Goal: Task Accomplishment & Management: Complete application form

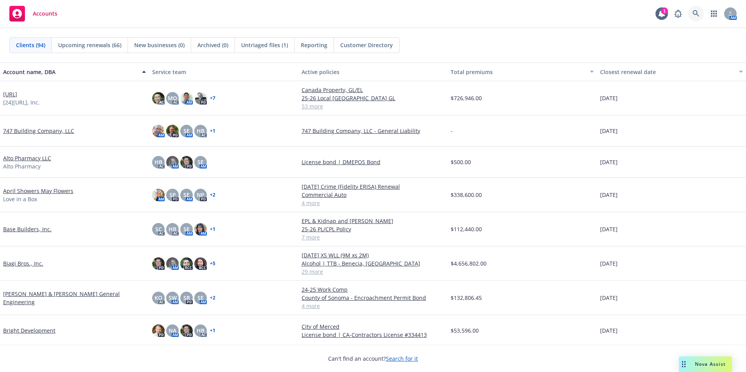
click at [697, 14] on icon at bounding box center [696, 13] width 7 height 7
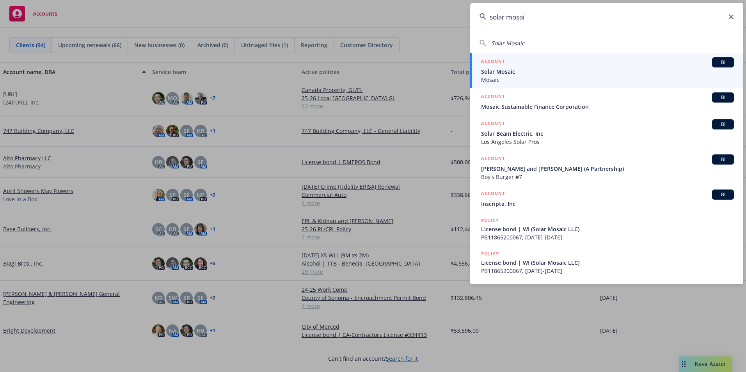
type input "solar mosaic"
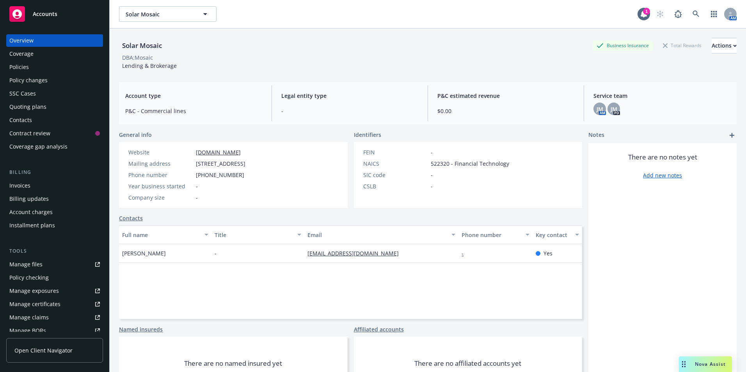
click at [27, 68] on div "Policies" at bounding box center [19, 67] width 20 height 12
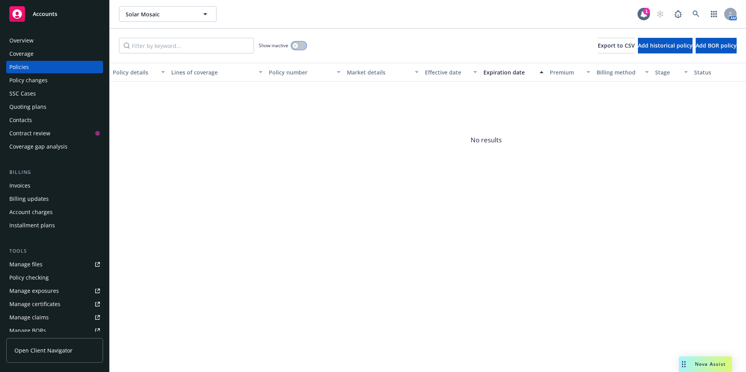
click at [300, 47] on button "button" at bounding box center [299, 46] width 15 height 8
click at [292, 47] on button "button" at bounding box center [299, 46] width 15 height 8
click at [695, 9] on link at bounding box center [696, 14] width 16 height 16
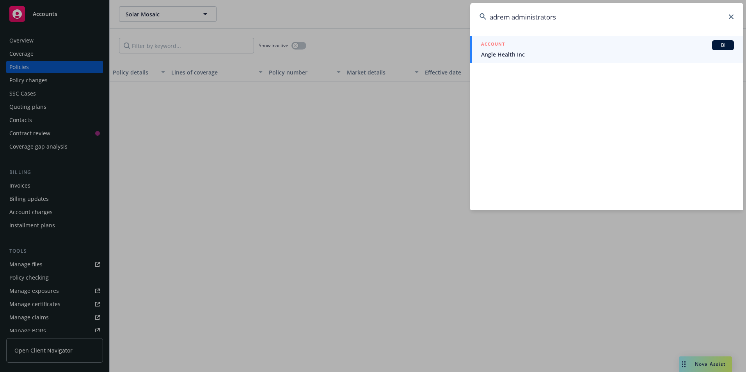
click at [731, 21] on input "adrem administrators" at bounding box center [606, 17] width 273 height 28
type input "adrem administrators"
click at [730, 16] on icon at bounding box center [731, 16] width 5 height 5
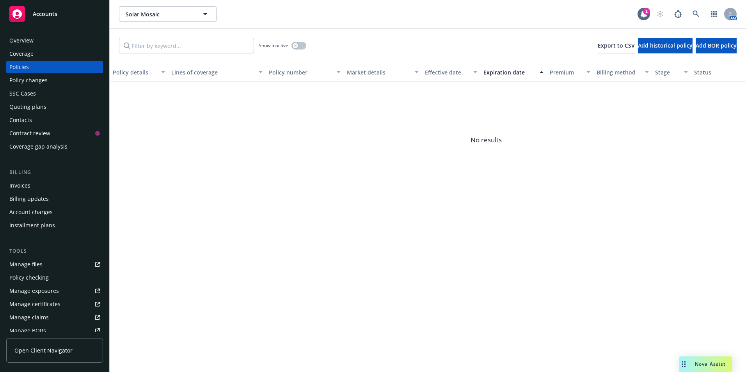
click at [20, 16] on icon at bounding box center [16, 13] width 9 height 9
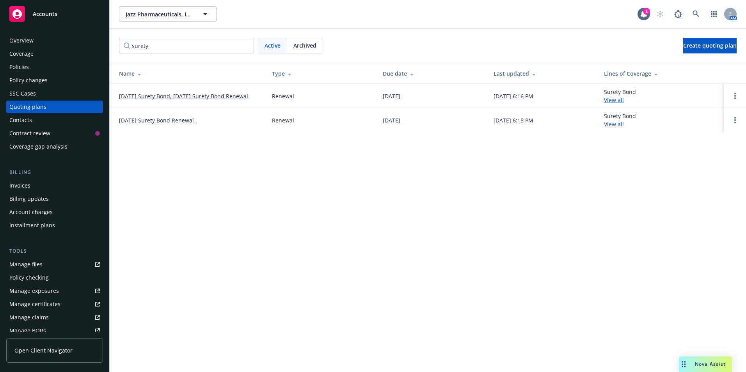
click at [26, 65] on div "Policies" at bounding box center [19, 67] width 20 height 12
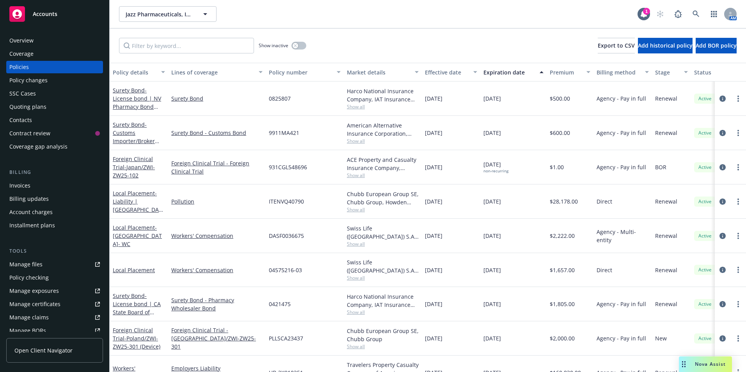
click at [21, 109] on div "Quoting plans" at bounding box center [27, 107] width 37 height 12
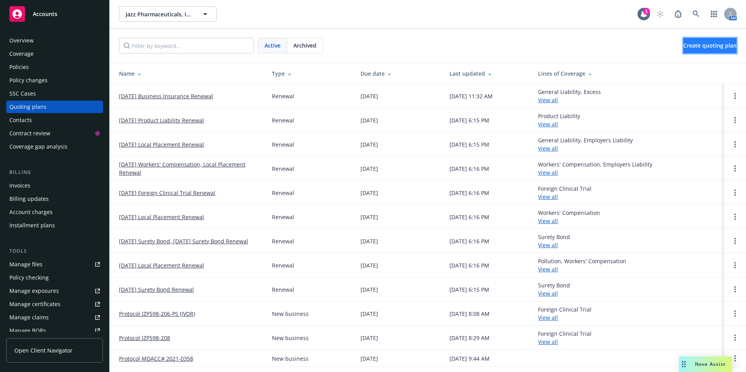
click at [696, 43] on span "Create quoting plan" at bounding box center [709, 45] width 53 height 7
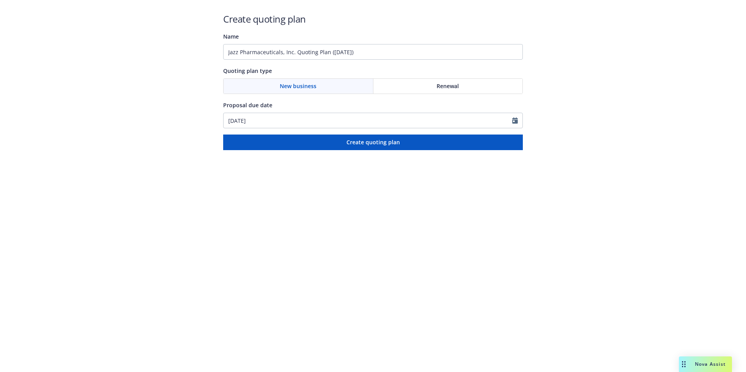
click at [405, 89] on div "Renewal" at bounding box center [447, 86] width 149 height 15
drag, startPoint x: 369, startPoint y: 50, endPoint x: 202, endPoint y: 57, distance: 167.2
click at [202, 57] on div "Create quoting plan Name Jazz Pharmaceuticals, Inc. Quoting Plan (2025-09-26) Q…" at bounding box center [373, 75] width 746 height 150
click at [296, 54] on input "U.S. Customs Bond" at bounding box center [373, 52] width 300 height 16
paste input "25C001H0K"
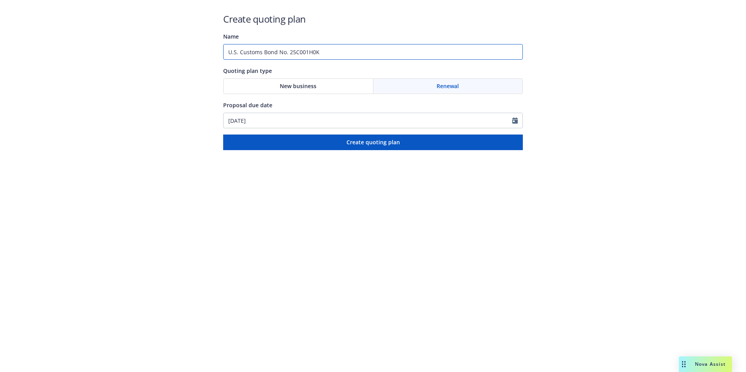
click at [341, 55] on input "U.S. Customs Bond No. 25C001H0K" at bounding box center [373, 52] width 300 height 16
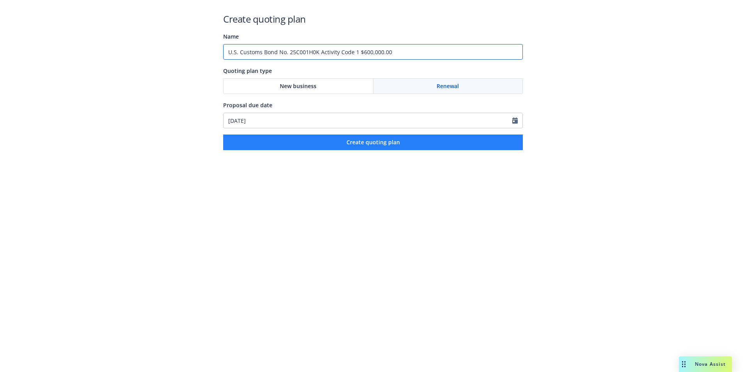
type input "U.S. Customs Bond No. 25C001H0K Activity Code 1 $600,000.00"
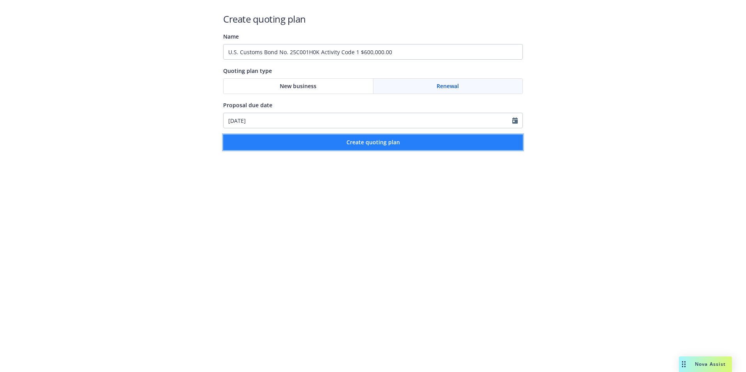
click at [359, 142] on span "Create quoting plan" at bounding box center [373, 142] width 53 height 7
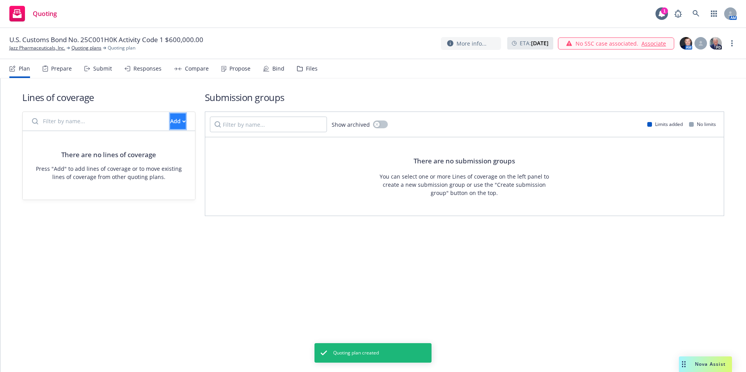
click at [182, 122] on icon "button" at bounding box center [184, 121] width 4 height 3
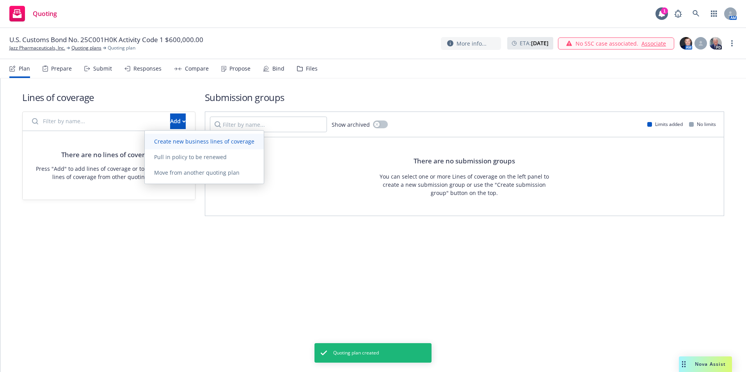
click at [164, 144] on span "Create new business lines of coverage" at bounding box center [204, 141] width 119 height 7
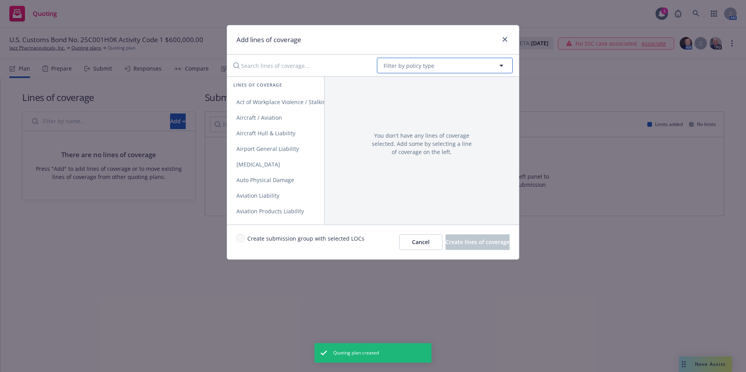
click at [418, 66] on span "Filter by policy type" at bounding box center [409, 66] width 51 height 8
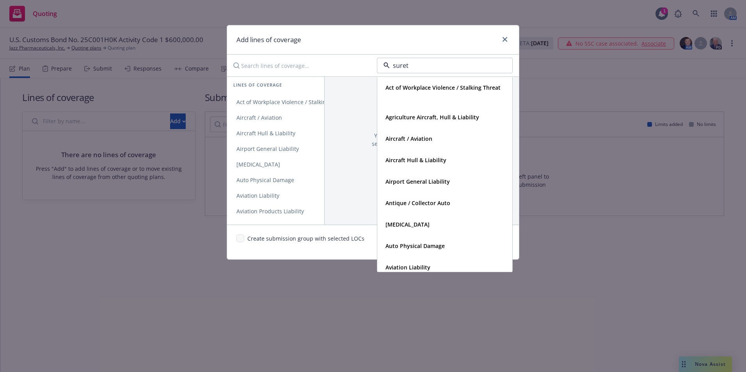
type input "surety"
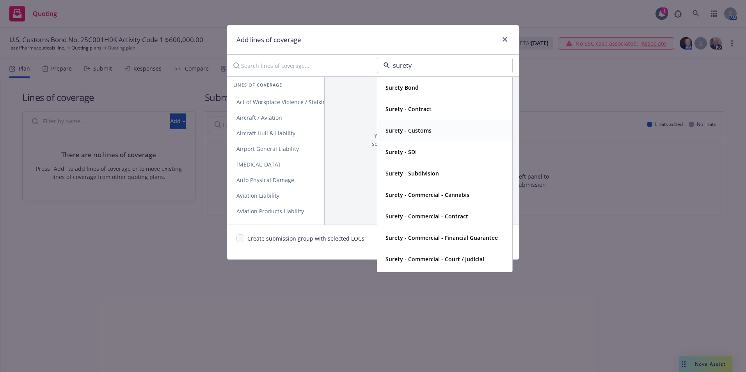
click at [417, 130] on strong "Surety - Customs" at bounding box center [409, 130] width 46 height 7
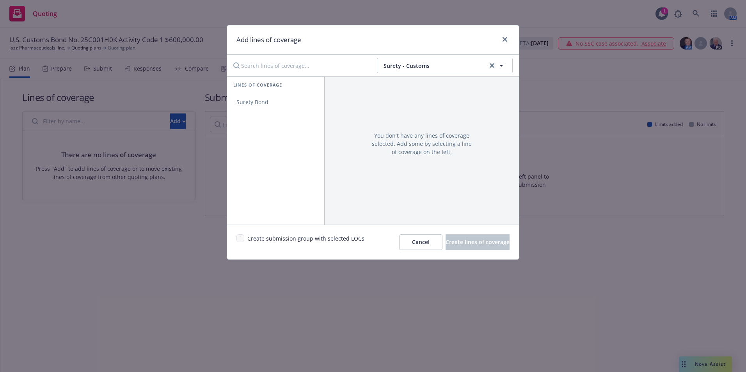
click at [247, 88] on span "Lines of coverage" at bounding box center [257, 85] width 49 height 7
click at [250, 97] on link "Surety Bond" at bounding box center [275, 102] width 97 height 16
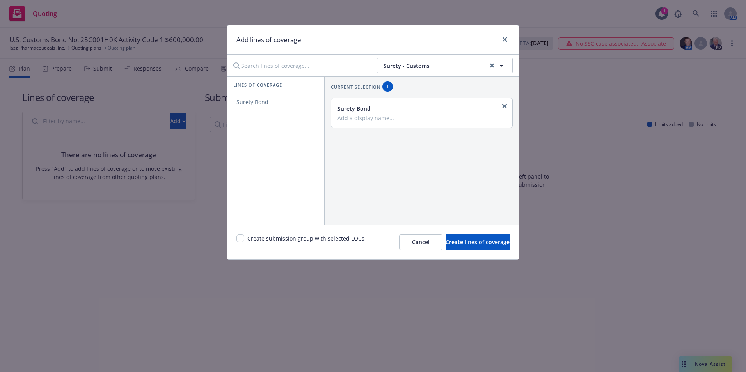
click at [359, 120] on input "Add a display name..." at bounding box center [421, 117] width 167 height 7
type input "Customs Bond"
click at [236, 235] on input "checkbox" at bounding box center [240, 239] width 8 height 8
checkbox input "true"
click at [464, 244] on span "Create lines of coverage" at bounding box center [478, 241] width 64 height 7
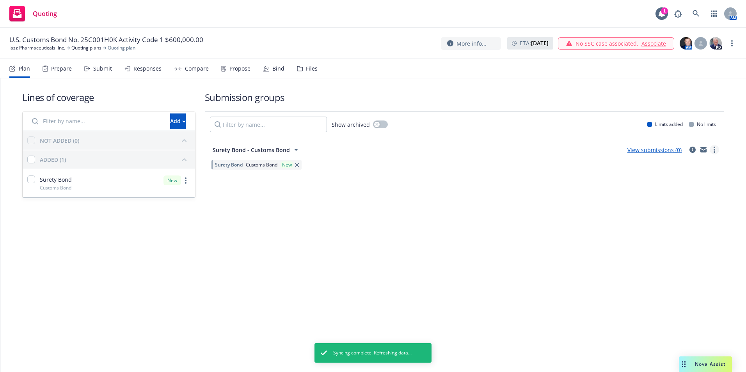
click at [714, 150] on circle "more" at bounding box center [715, 150] width 2 height 2
click at [673, 250] on span "Create policy (fast track)" at bounding box center [678, 246] width 82 height 7
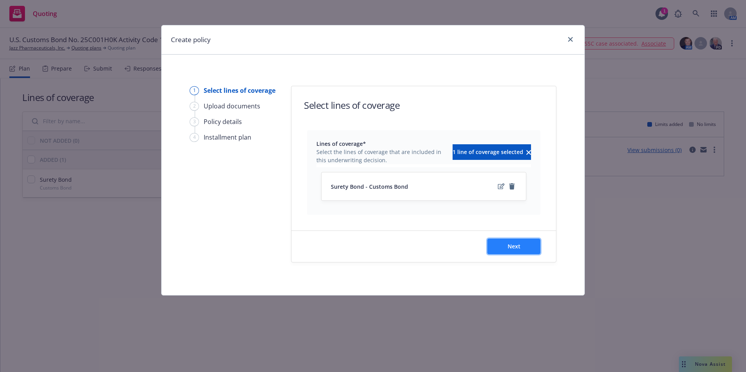
click at [513, 249] on span "Next" at bounding box center [514, 246] width 13 height 7
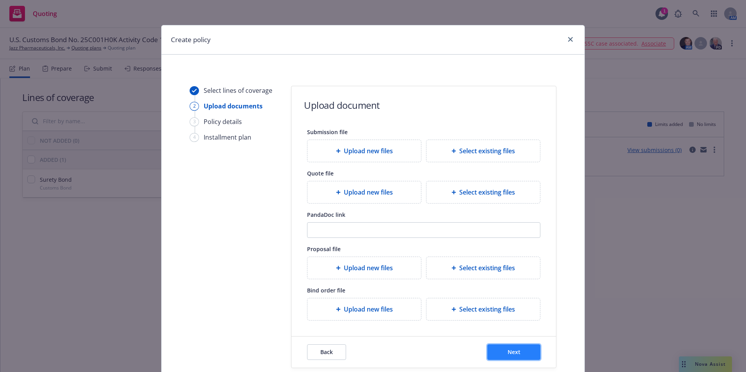
click at [513, 350] on span "Next" at bounding box center [514, 351] width 13 height 7
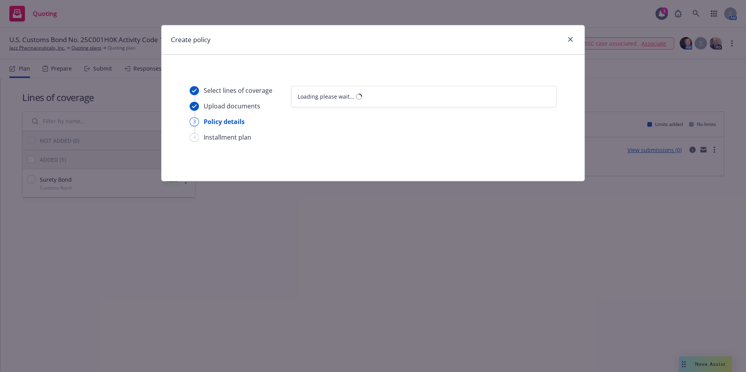
select select "12"
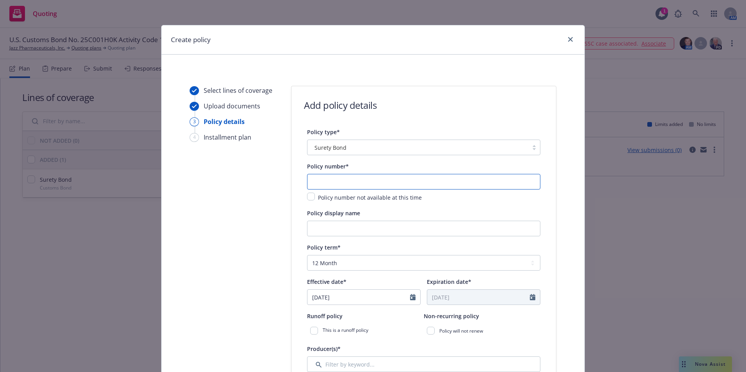
click at [319, 186] on input "text" at bounding box center [423, 182] width 233 height 16
paste input "25C001H0K"
type input "25C001H0K"
click at [313, 228] on input "Policy display name" at bounding box center [423, 229] width 233 height 16
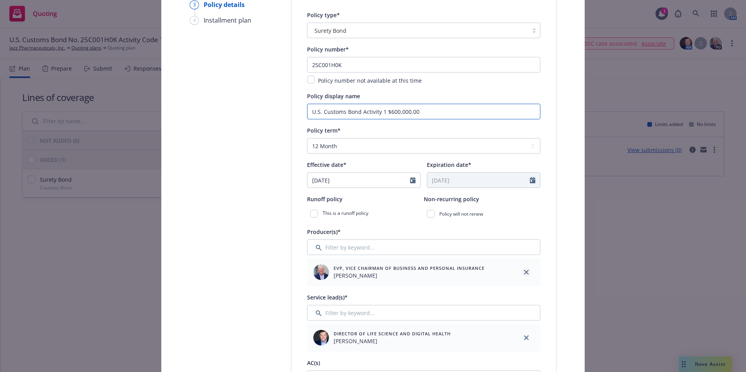
type input "U.S. Customs Bond Activity 1 $600,000.00"
click at [524, 273] on icon "close" at bounding box center [526, 272] width 5 height 5
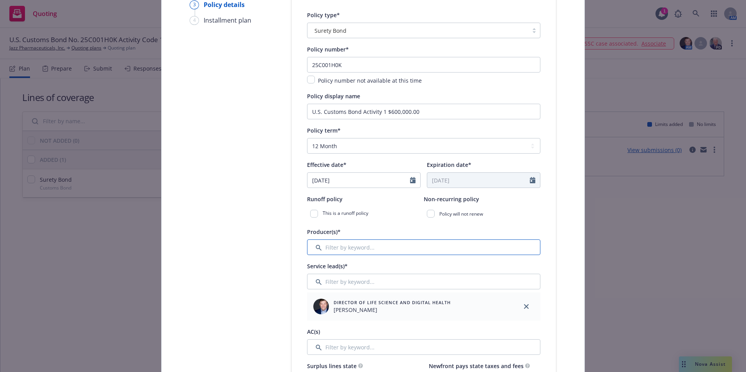
click at [334, 249] on input "Filter by keyword..." at bounding box center [423, 248] width 233 height 16
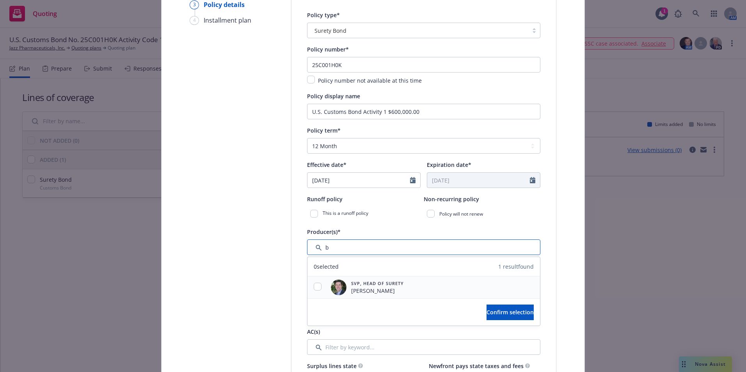
type input "b"
click at [314, 283] on input "checkbox" at bounding box center [318, 287] width 8 height 8
checkbox input "true"
click at [506, 310] on span "Confirm selection" at bounding box center [510, 312] width 47 height 7
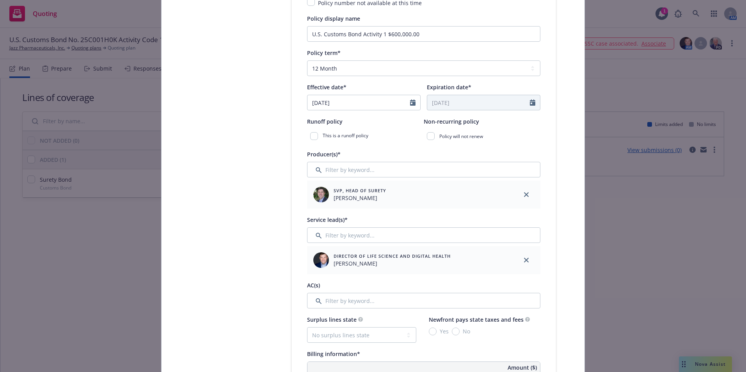
scroll to position [195, 0]
click at [334, 236] on input "Filter by keyword..." at bounding box center [423, 235] width 233 height 16
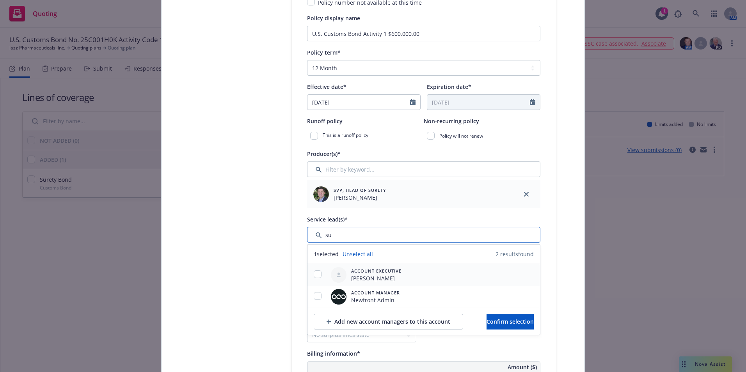
type input "su"
click at [316, 274] on input "checkbox" at bounding box center [318, 274] width 8 height 8
checkbox input "true"
click at [492, 319] on span "Confirm selection" at bounding box center [510, 321] width 47 height 7
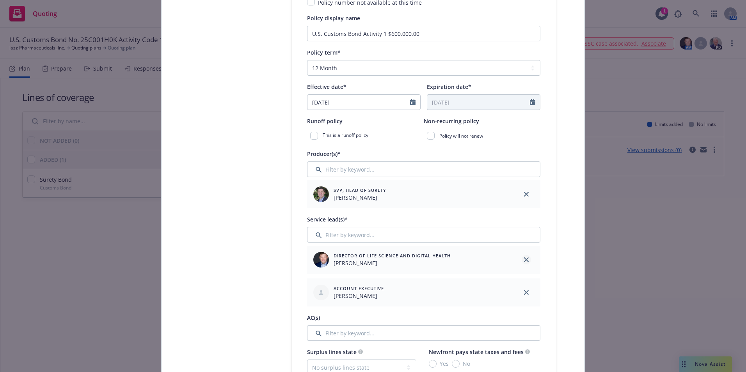
click at [522, 257] on link "close" at bounding box center [526, 259] width 9 height 9
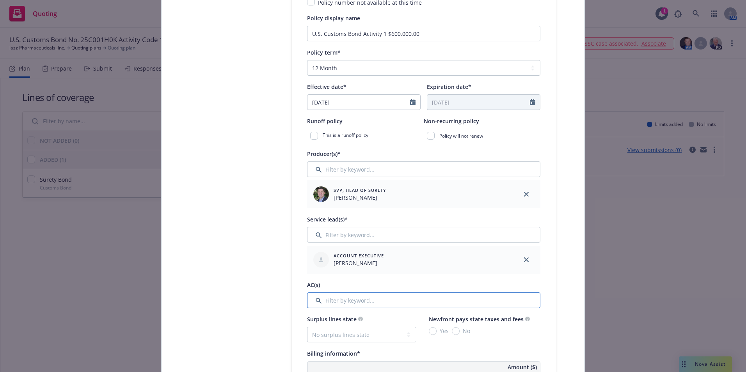
click at [327, 304] on input "Filter by keyword..." at bounding box center [423, 301] width 233 height 16
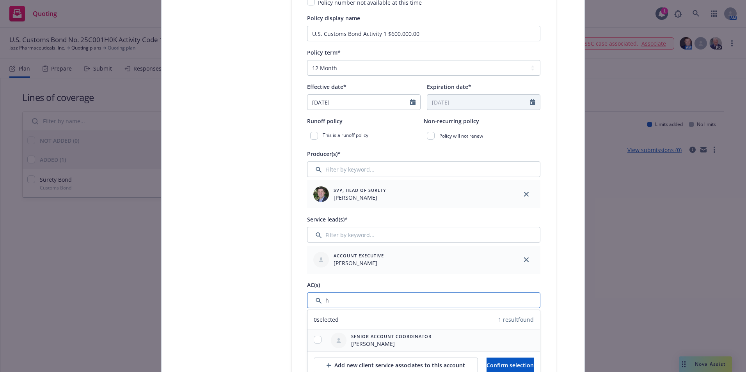
type input "h"
click at [358, 347] on span "Halle Bautista" at bounding box center [391, 344] width 80 height 8
click at [315, 342] on input "checkbox" at bounding box center [318, 340] width 8 height 8
checkbox input "true"
click at [506, 363] on span "Confirm selection" at bounding box center [510, 365] width 47 height 7
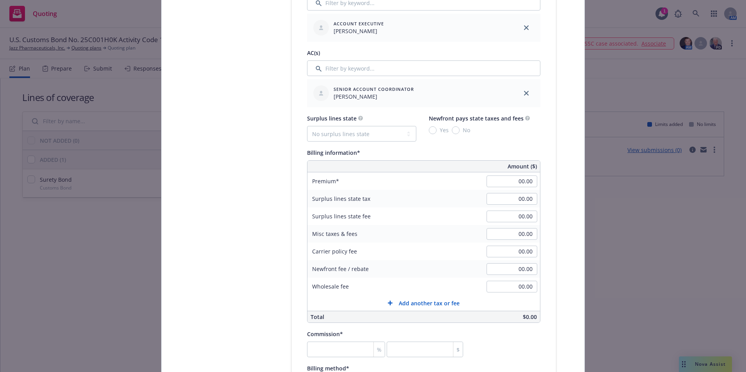
scroll to position [429, 0]
click at [510, 183] on input "00.00" at bounding box center [512, 180] width 51 height 12
type input "1,740.00"
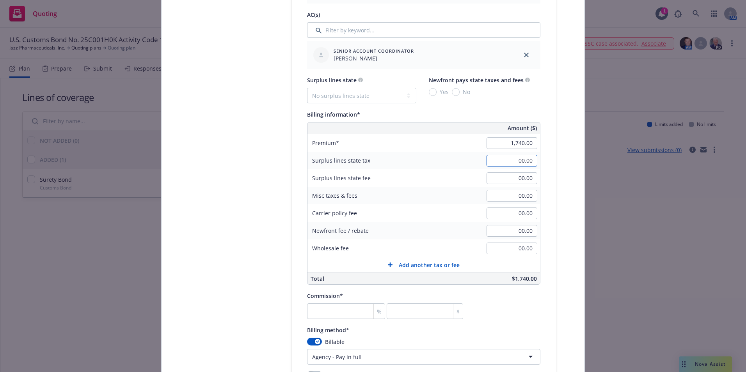
scroll to position [507, 0]
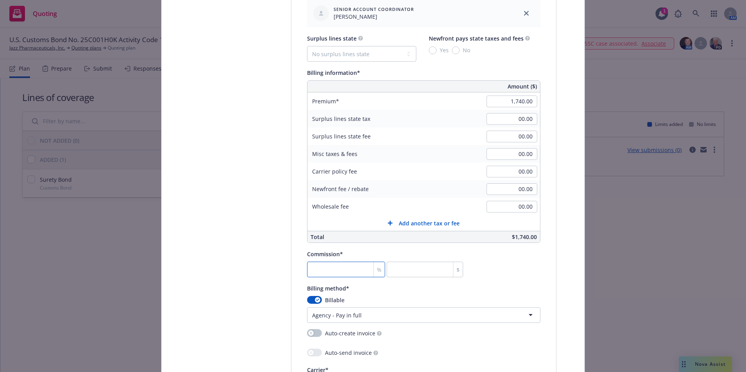
click at [354, 271] on input "number" at bounding box center [346, 270] width 78 height 16
type input "2"
type input "34.8"
type input "20"
type input "348"
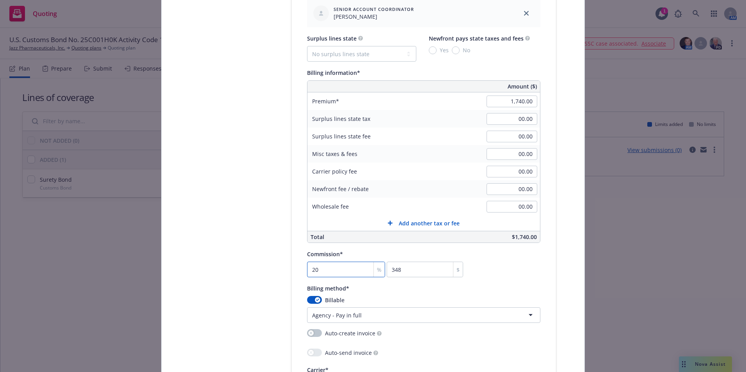
click at [319, 271] on input "20" at bounding box center [346, 270] width 78 height 16
type input "1"
type input "17.4"
type input "15"
type input "261"
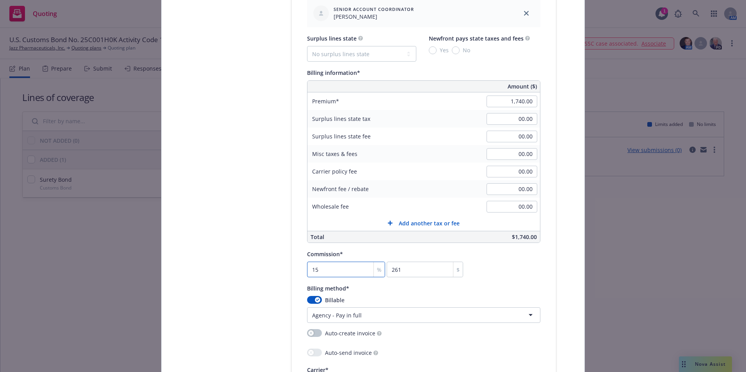
type input "15"
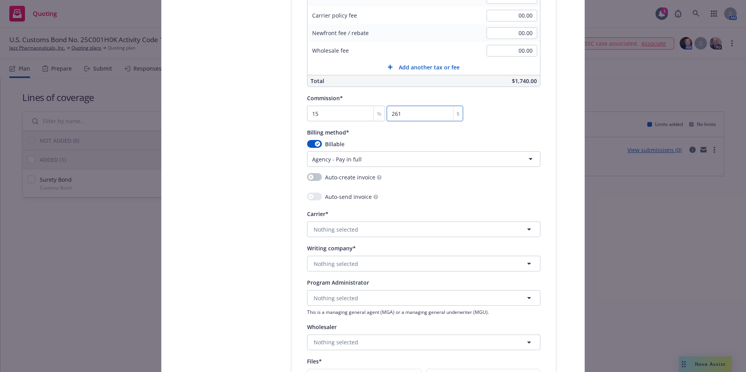
scroll to position [702, 0]
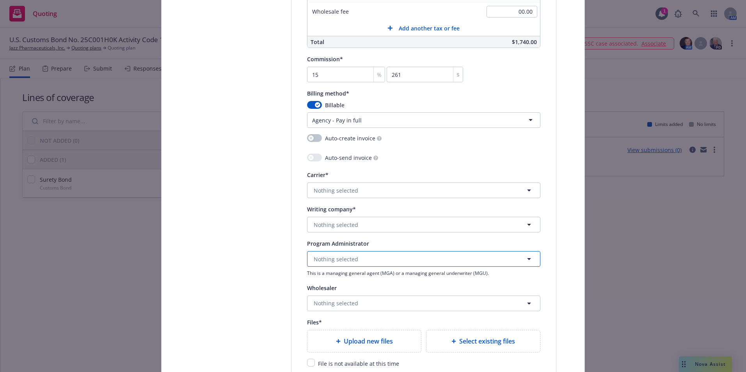
click at [335, 259] on span "Nothing selected" at bounding box center [336, 259] width 44 height 8
click at [325, 224] on span "Nothing selected" at bounding box center [336, 225] width 44 height 8
type input "american alter"
click at [359, 197] on strong "American Alternative Insurance Corporation" at bounding box center [375, 194] width 118 height 7
click at [357, 304] on button "Nothing selected" at bounding box center [423, 304] width 233 height 16
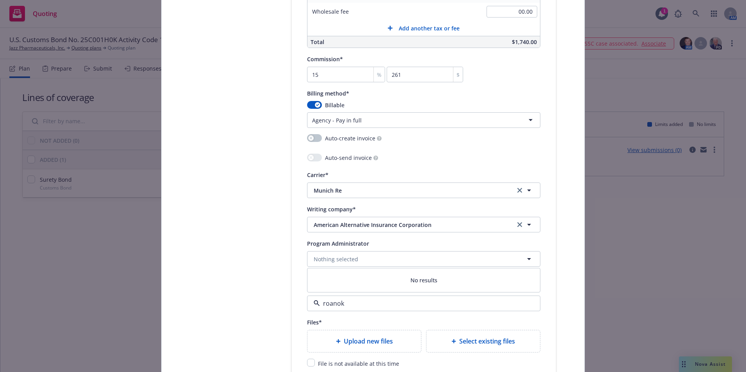
type input "roanoke"
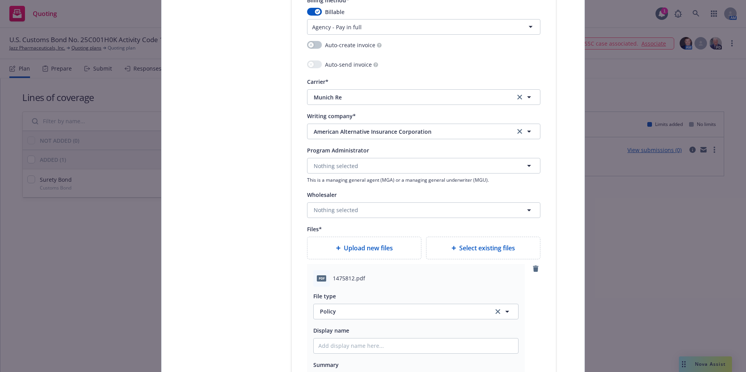
scroll to position [859, 0]
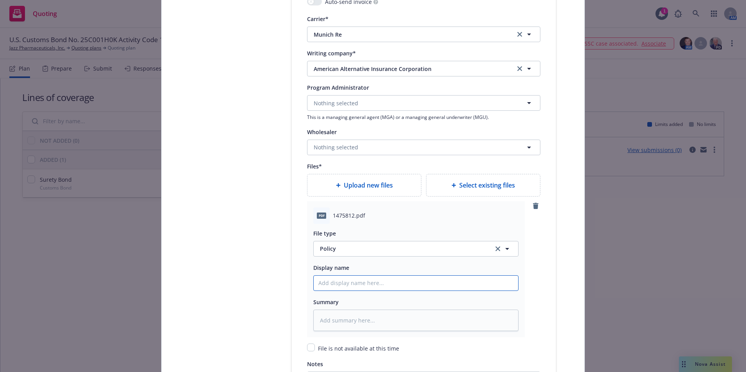
click at [335, 287] on input "Policy display name" at bounding box center [416, 283] width 204 height 15
type textarea "x"
type input "R"
type textarea "x"
type input "Ro"
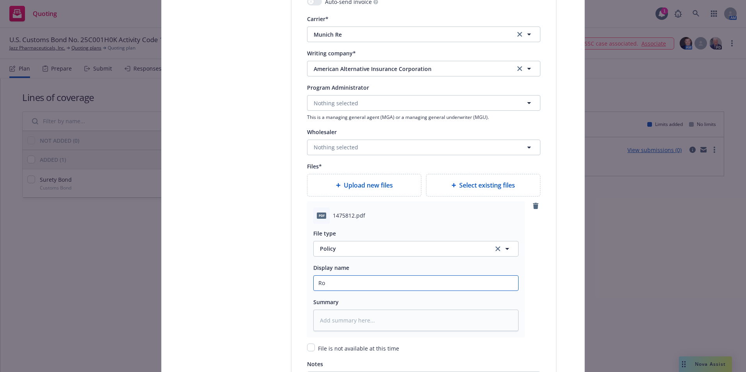
type textarea "x"
type input "Roa"
type textarea "x"
type input "Roan"
type textarea "x"
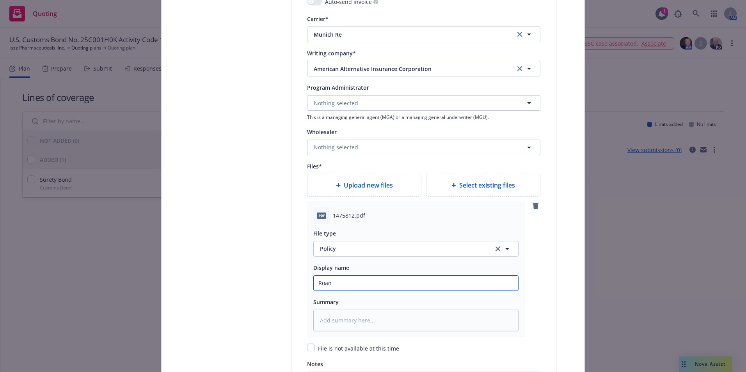
type input "Roano"
type textarea "x"
type input "Roanok"
type textarea "x"
type input "Roanoke"
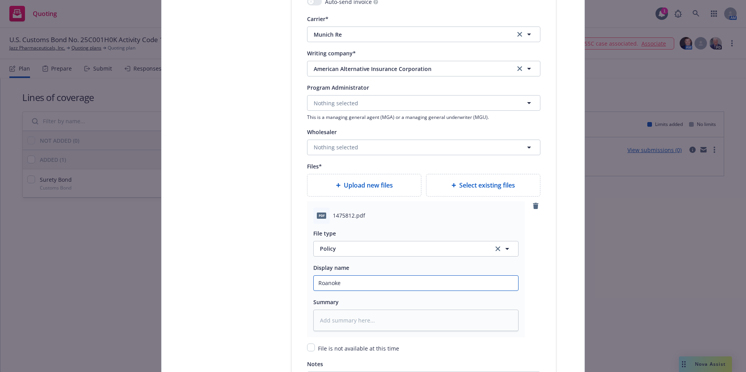
type textarea "x"
type input "Roanok"
type textarea "x"
type input "Roano"
type textarea "x"
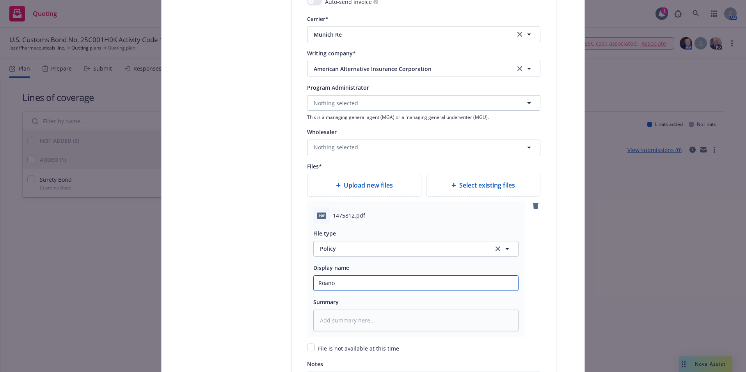
type input "Roan"
type textarea "x"
type input "Roano"
type textarea "x"
type input "Roanok"
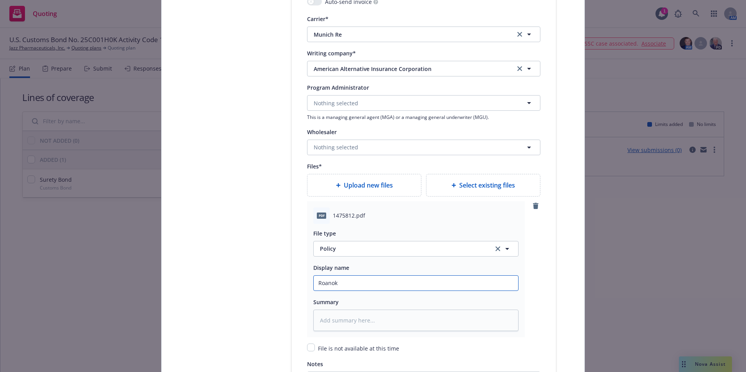
type textarea "x"
type input "Roanoke"
type textarea "x"
type input "Roanoke/"
type textarea "x"
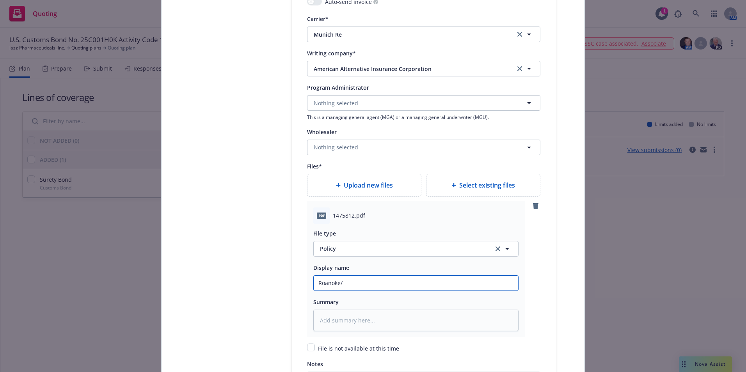
type input "Roanoke/M"
type textarea "x"
type input "Roanoke/Mu"
type textarea "x"
type input "Roanoke/Mun"
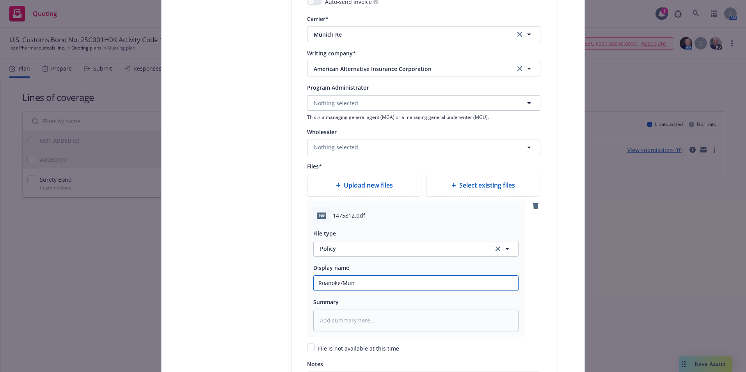
type textarea "x"
type input "Roanoke/Muni"
type textarea "x"
type input "Roanoke/Munic"
type textarea "x"
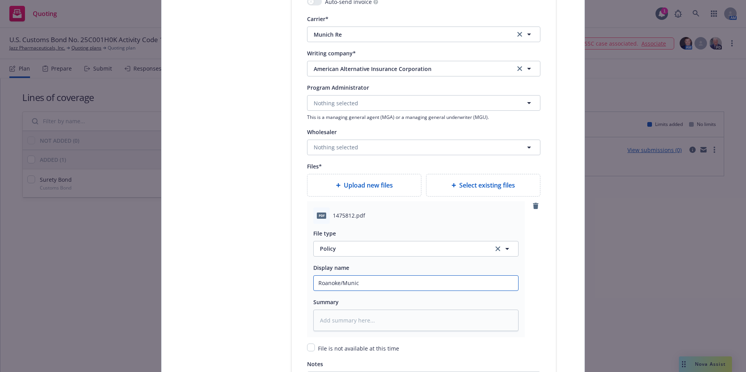
type input "Roanoke/Munich"
type textarea "x"
type input "Roanoke/Munich"
type textarea "x"
type input "Roanoke/Munich R"
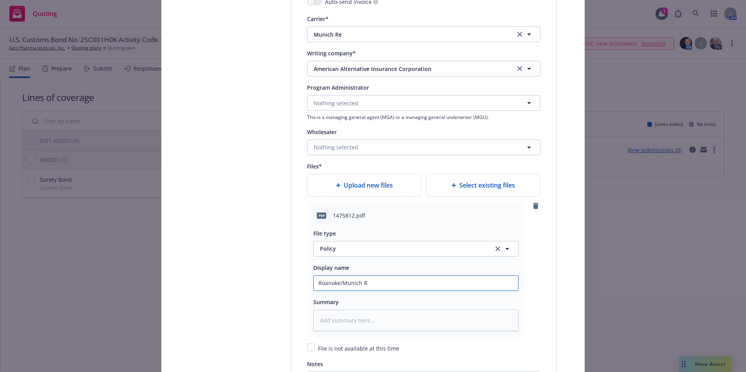
type textarea "x"
type input "Roanoke/Munich Re"
type textarea "x"
type input "Roanoke/Munich Re"
type textarea "x"
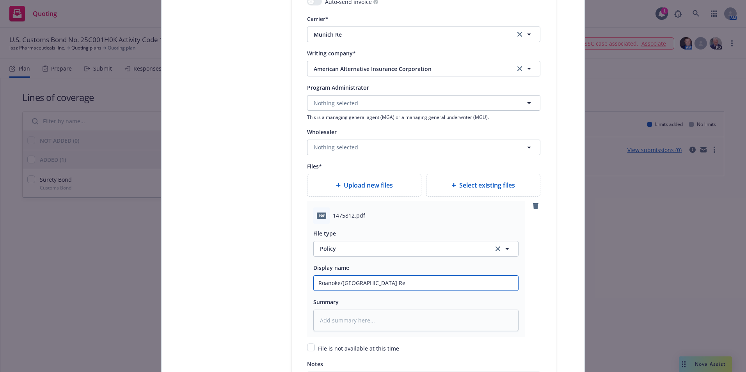
type input "Roanoke/Munich Re I"
type textarea "x"
type input "Roanoke/Munich Re In"
type textarea "x"
type input "Roanoke/Munich Re Inv"
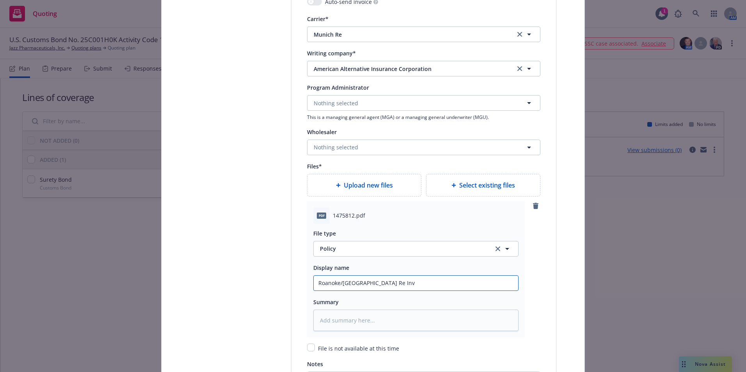
type textarea "x"
type input "Roanoke/Munich Re Invo"
type textarea "x"
type input "Roanoke/Munich Re Invoi"
type textarea "x"
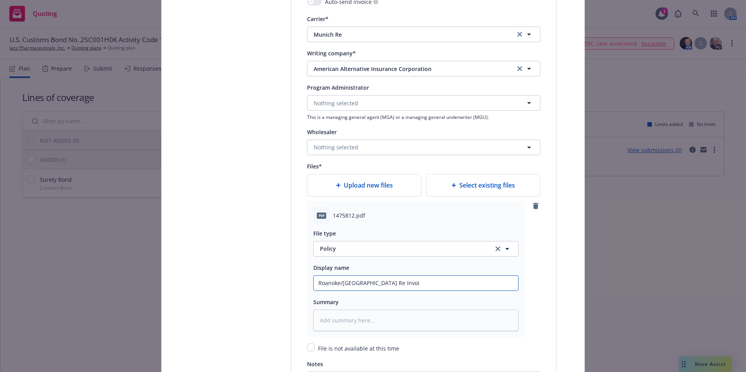
type input "Roanoke/Munich Re Invoic"
type textarea "x"
type input "Roanoke/Munich Re Invoice"
click at [340, 315] on textarea at bounding box center [415, 320] width 205 height 21
type textarea "x"
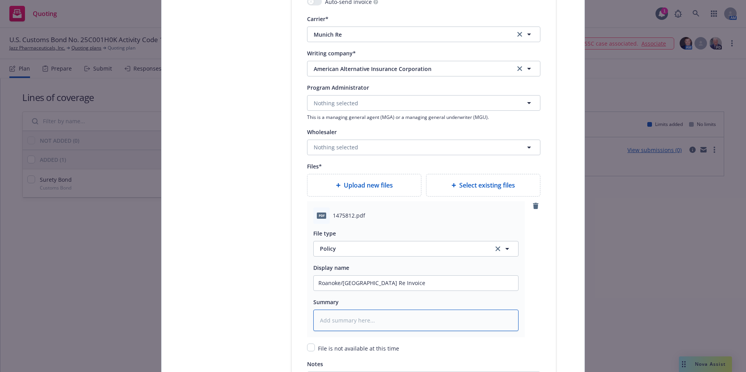
type textarea "U"
type textarea "x"
type textarea "U."
type textarea "x"
type textarea "U.A"
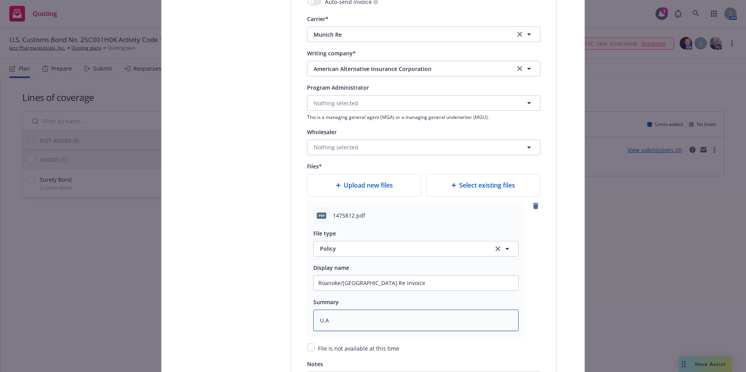
type textarea "x"
type textarea "U."
type textarea "x"
type textarea "U.S"
type textarea "x"
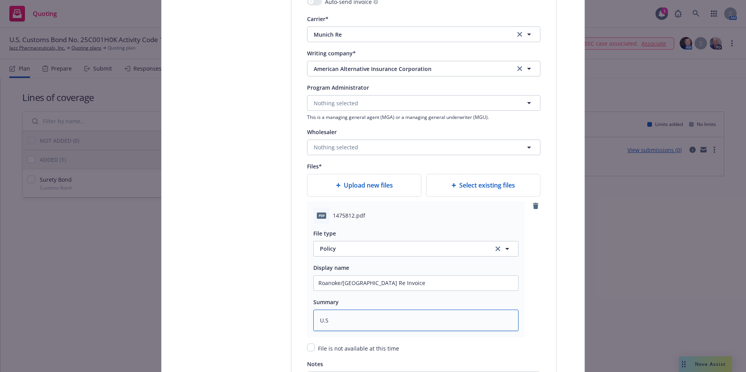
type textarea "U.S."
type textarea "x"
type textarea "U.S."
type textarea "x"
type textarea "U.S. C"
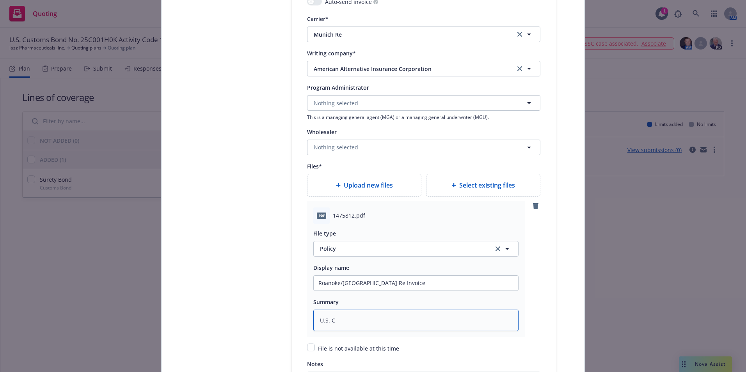
type textarea "x"
type textarea "U.S. Cu"
type textarea "x"
type textarea "U.S. Cus"
type textarea "x"
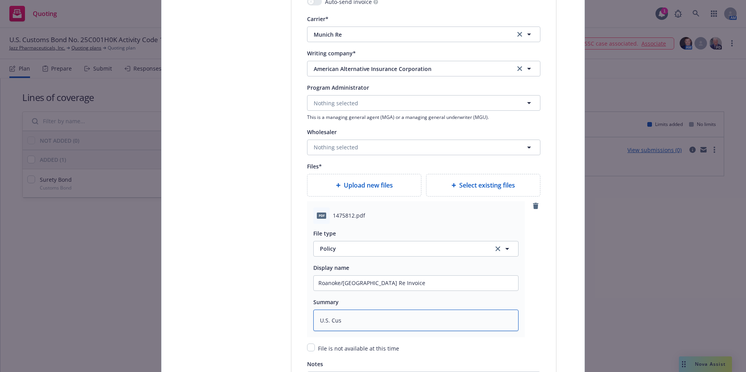
type textarea "U.S. Cust"
type textarea "x"
type textarea "U.S. Custo"
type textarea "x"
type textarea "U.S. Custom"
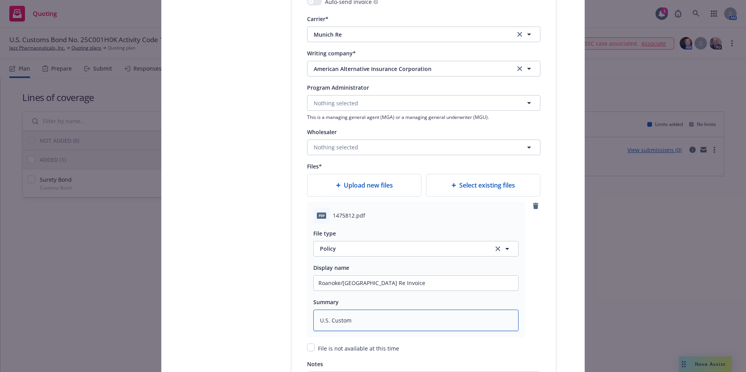
type textarea "x"
type textarea "U.S. Customs"
type textarea "x"
type textarea "U.S. Customs"
type textarea "x"
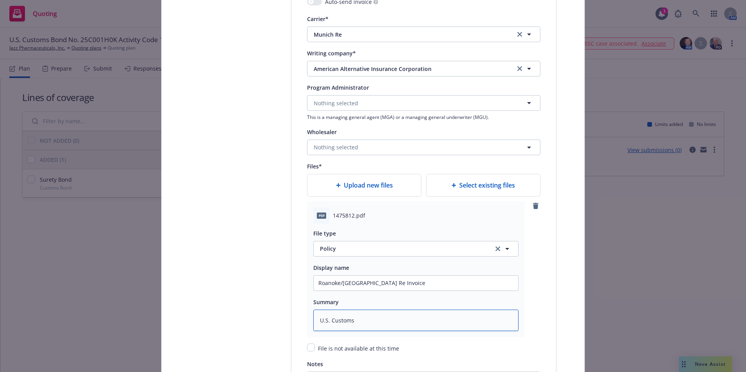
type textarea "U.S. Customs b"
type textarea "x"
type textarea "U.S. Customs bo"
type textarea "x"
type textarea "U.S. Customs bon"
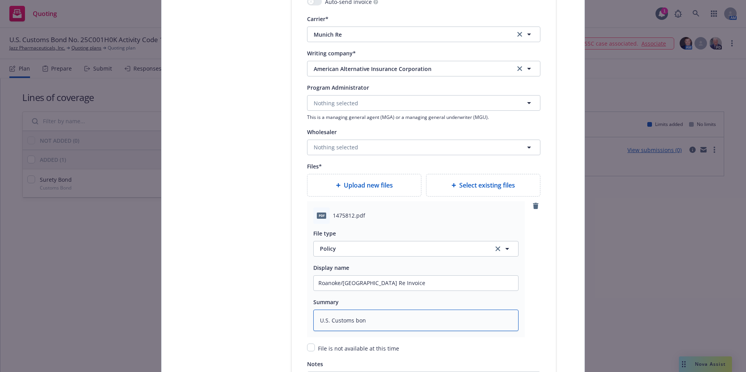
type textarea "x"
type textarea "U.S. Customs bond"
type textarea "x"
type textarea "U.S. Customs bond"
click at [375, 322] on textarea "U.S. Customs bond" at bounding box center [415, 320] width 205 height 21
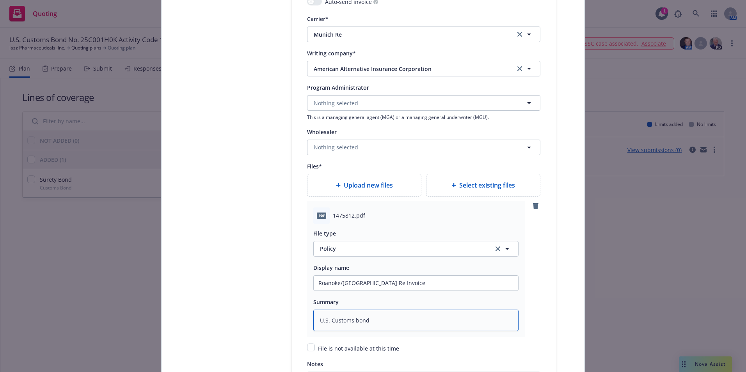
paste textarea "25C001H0K"
type textarea "x"
type textarea "U.S. Customs bond 25C001H0K"
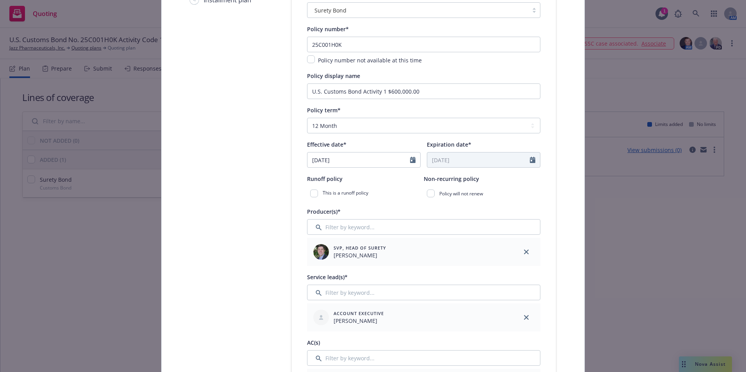
scroll to position [234, 0]
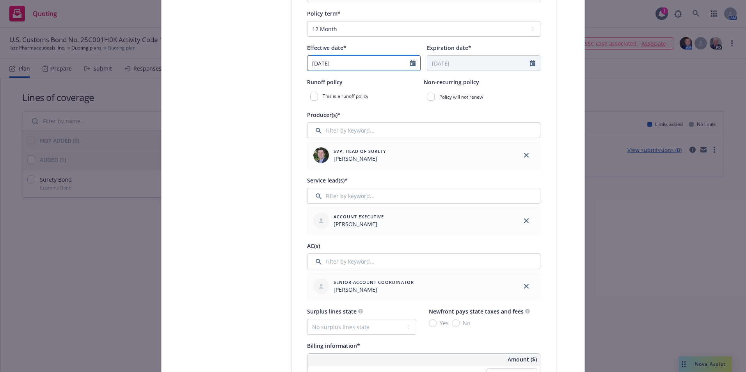
click at [410, 64] on icon "Calendar" at bounding box center [412, 63] width 5 height 6
click at [315, 81] on button "button" at bounding box center [315, 81] width 9 height 9
select select "8"
click at [376, 118] on span "8" at bounding box center [380, 121] width 11 height 10
type input "08/08/2025"
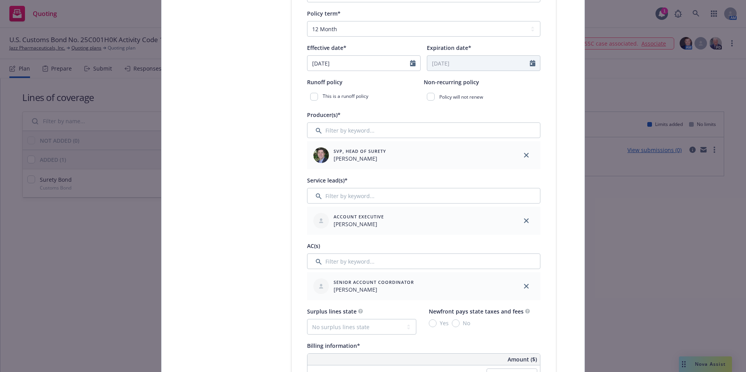
type input "08/08/2026"
click at [530, 64] on icon "Calendar" at bounding box center [532, 63] width 5 height 6
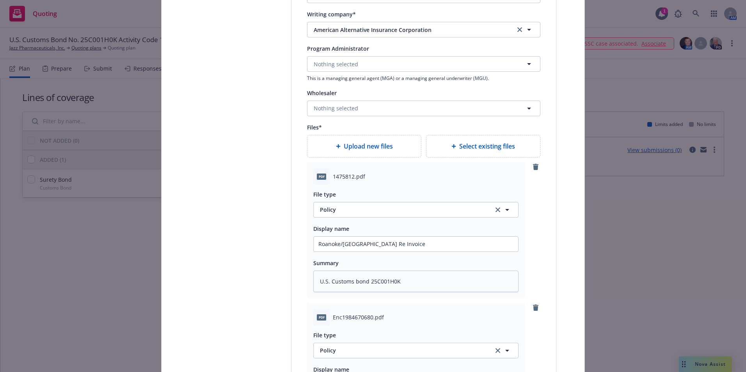
scroll to position [1015, 0]
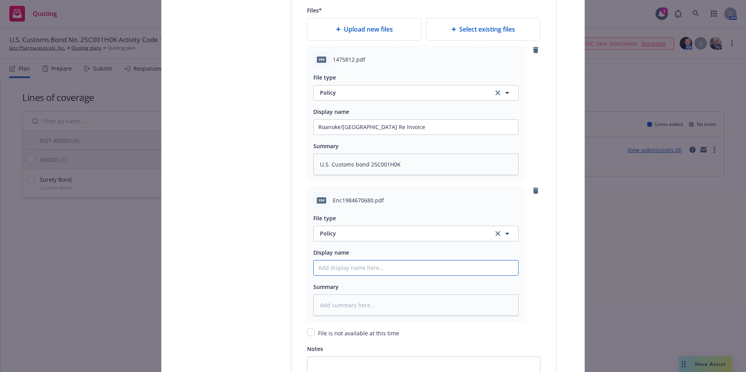
click at [333, 272] on input "Policy display name" at bounding box center [416, 268] width 204 height 15
type textarea "x"
type input "C"
type textarea "x"
type input "Co"
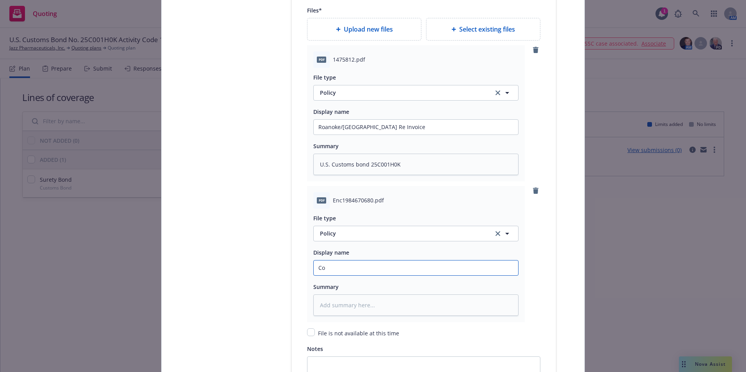
type textarea "x"
type input "Cop"
type textarea "x"
type input "Copy"
type textarea "x"
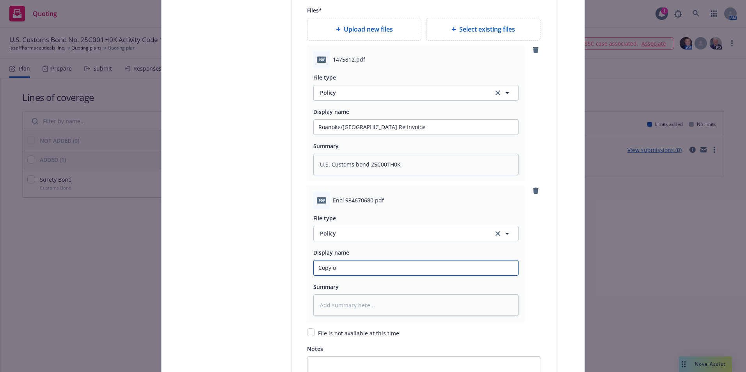
type input "Copy of"
type textarea "x"
type input "Copy of"
type textarea "x"
type input "Copy of U"
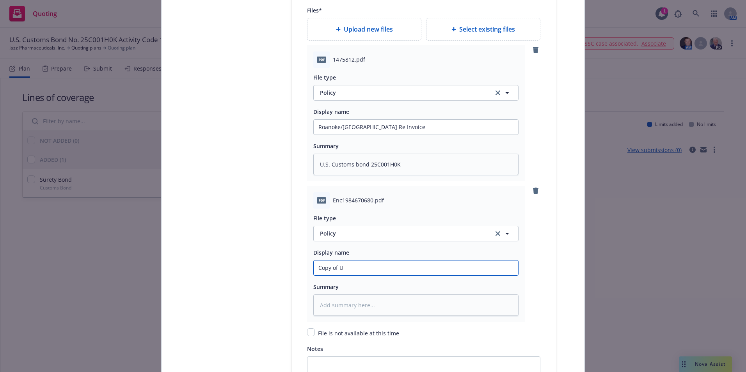
type textarea "x"
type input "Copy of U."
type textarea "x"
type input "Copy of U.S"
type textarea "x"
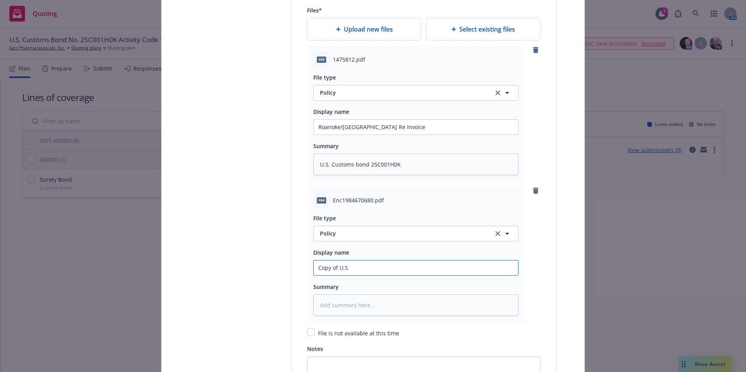
type input "Copy of U.S."
type textarea "x"
type input "Copy of U.S."
type textarea "x"
type input "Copy of U.S. C"
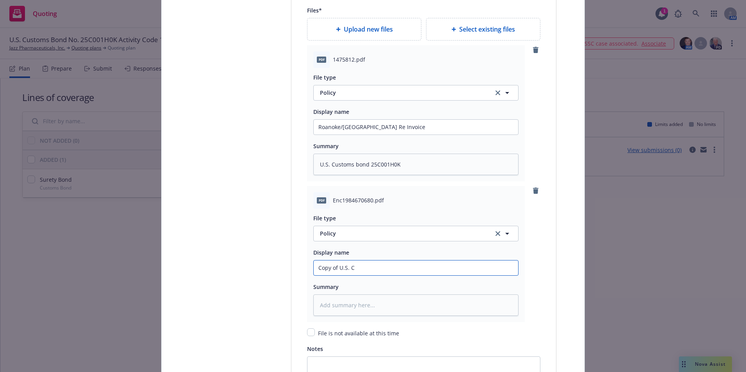
type textarea "x"
type input "Copy of U.S. Cu"
type textarea "x"
type input "Copy of U.S. Cus"
type textarea "x"
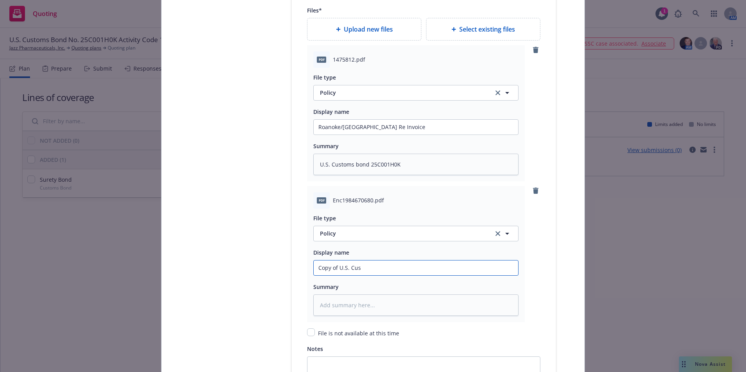
type input "Copy of U.S. Cust"
type textarea "x"
type input "Copy of U.S. Custo"
type textarea "x"
type input "Copy of U.S. Custom"
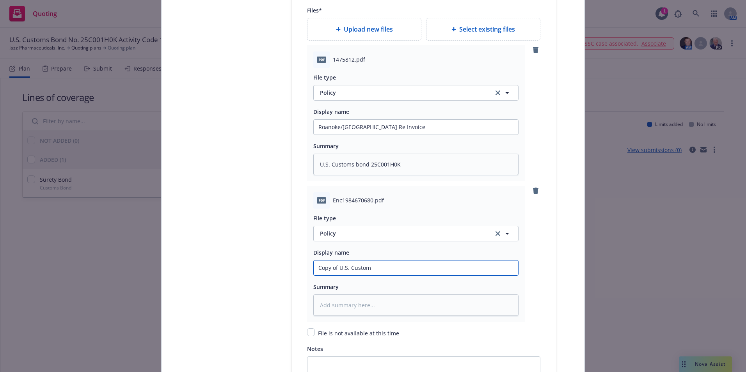
type textarea "x"
type input "Copy of U.S. Customs"
type textarea "x"
type input "Copy of U.S. Customs"
type textarea "x"
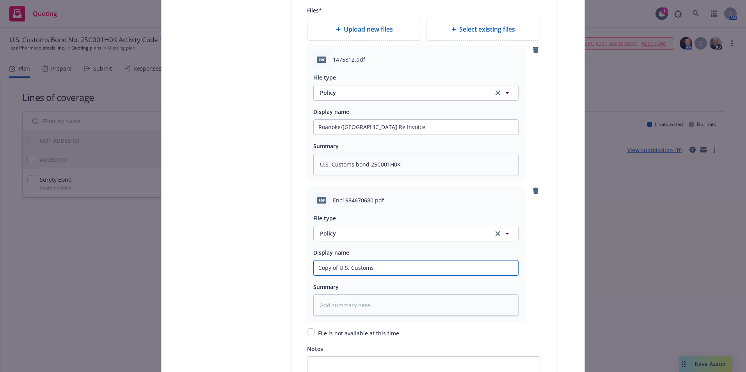
type input "Copy of U.S. Customs b"
type textarea "x"
type input "Copy of U.S. Customs bo"
type textarea "x"
type input "Copy of U.S. Customs bon"
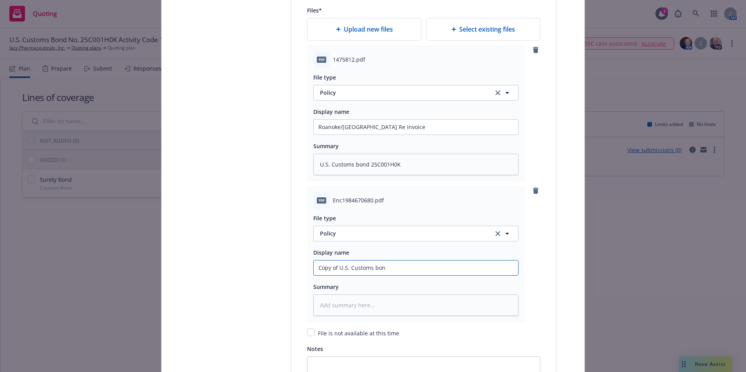
type textarea "x"
type input "Copy of U.S. Customs bon"
type textarea "x"
type input "Copy of U.S. Customs bon d"
type textarea "x"
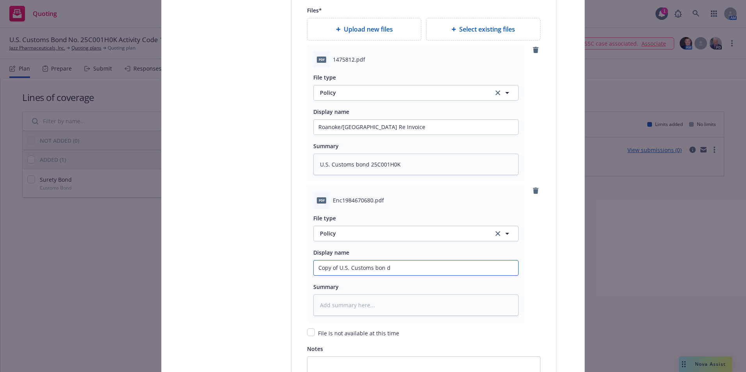
type input "Copy of U.S. Customs bon df"
type textarea "x"
type input "Copy of U.S. Customs bon dfi"
type textarea "x"
type input "Copy of U.S. Customs bon df"
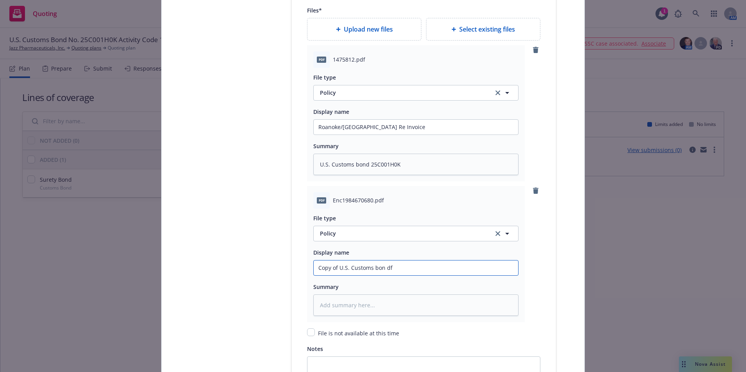
type textarea "x"
type input "Copy of U.S. Customs bon d"
type textarea "x"
type input "Copy of U.S. Customs bon"
type textarea "x"
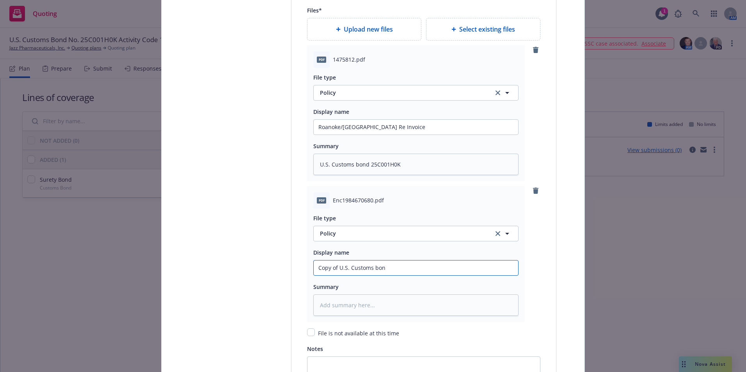
type input "Copy of U.S. Customs bon"
type textarea "x"
type input "Copy of U.S. Customs bond"
type textarea "x"
type input "Copy of U.S. Customs bond"
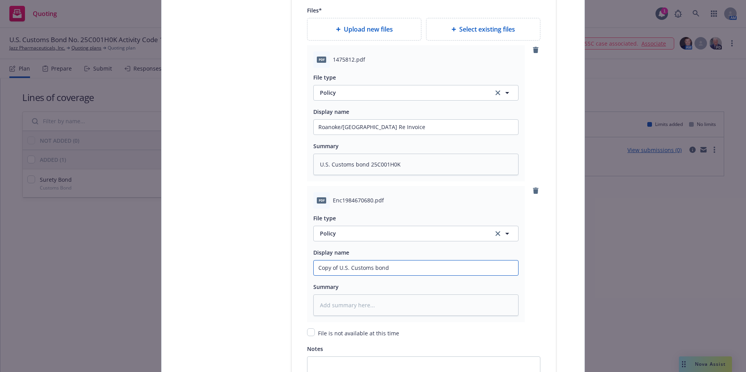
type textarea "x"
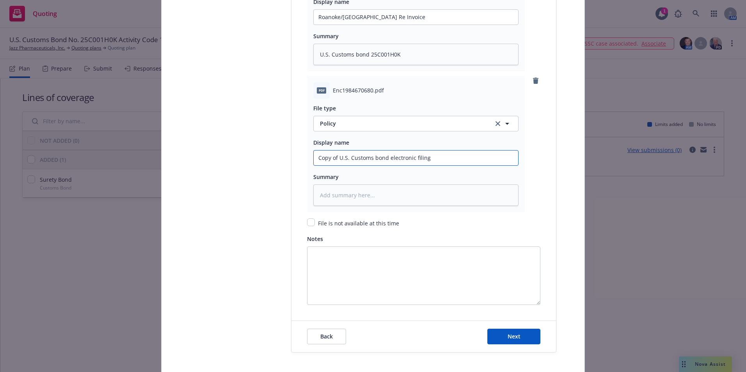
scroll to position [1163, 0]
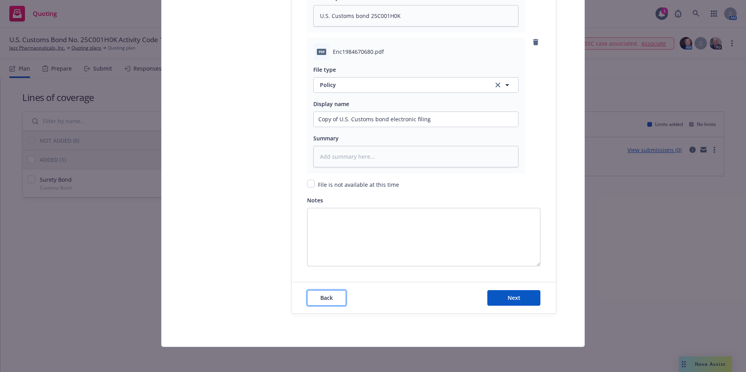
click at [325, 300] on span "Back" at bounding box center [326, 297] width 12 height 7
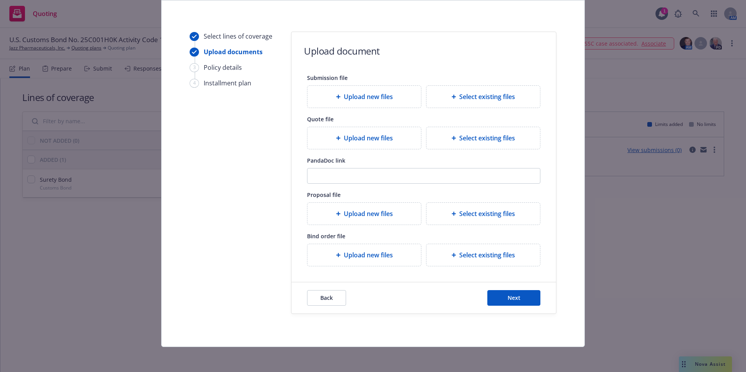
scroll to position [54, 0]
click at [325, 299] on span "Back" at bounding box center [326, 297] width 12 height 7
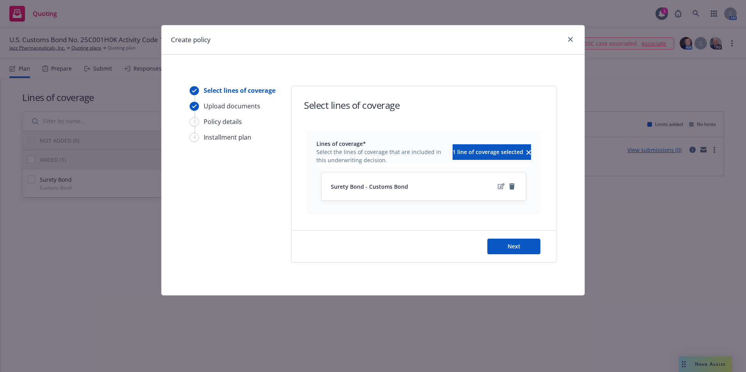
scroll to position [0, 0]
click at [569, 40] on icon "close" at bounding box center [570, 39] width 5 height 5
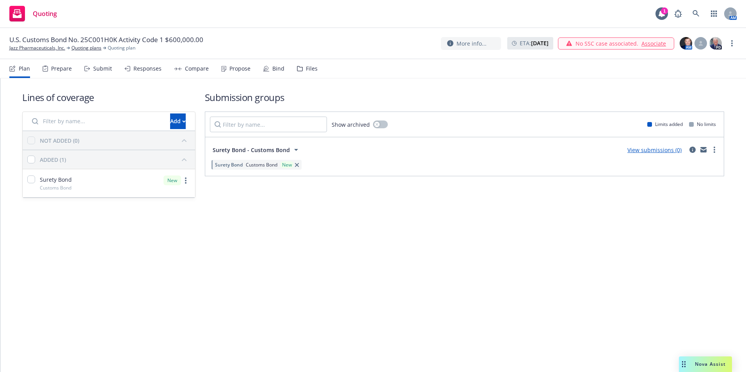
click at [96, 17] on div "Quoting 1 AM" at bounding box center [373, 14] width 746 height 28
